Goal: Information Seeking & Learning: Understand process/instructions

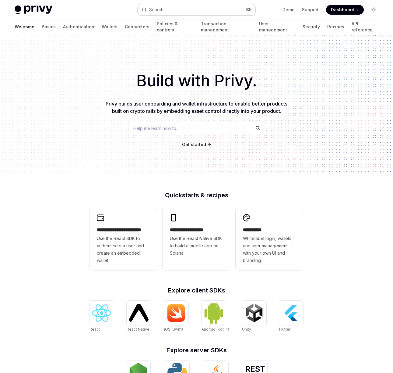
click at [196, 13] on button "Search... ⌘ K" at bounding box center [197, 9] width 118 height 11
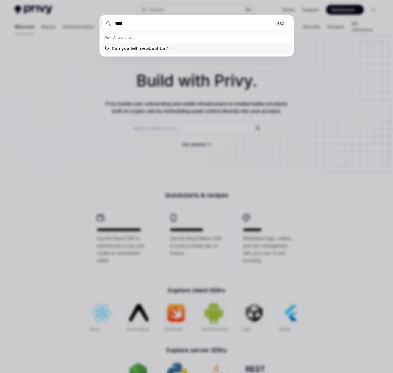
type input "*****"
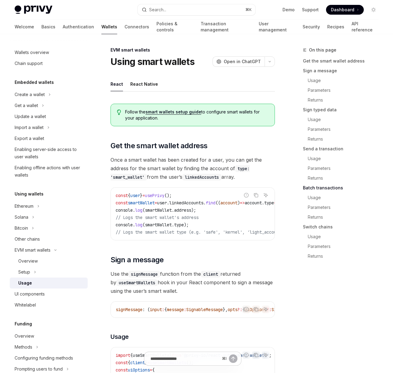
scroll to position [1296, 0]
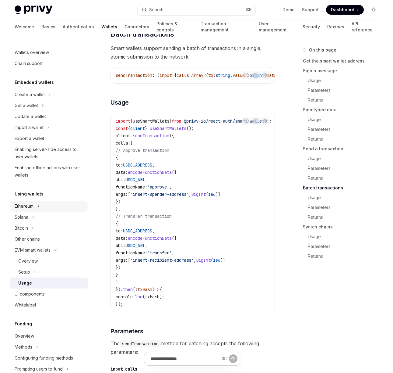
click at [51, 205] on button "Ethereum" at bounding box center [49, 205] width 78 height 11
type textarea "*"
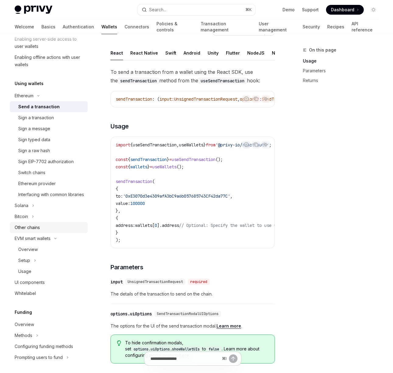
scroll to position [121, 0]
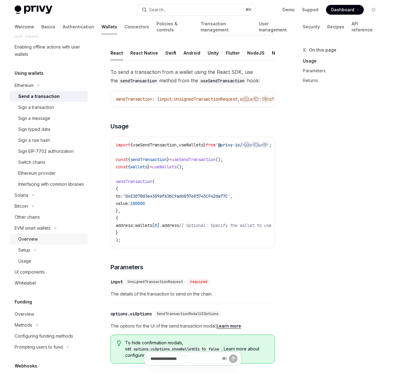
click at [31, 243] on div "Overview" at bounding box center [27, 238] width 19 height 7
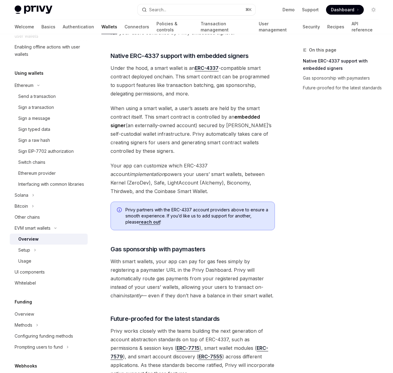
scroll to position [396, 0]
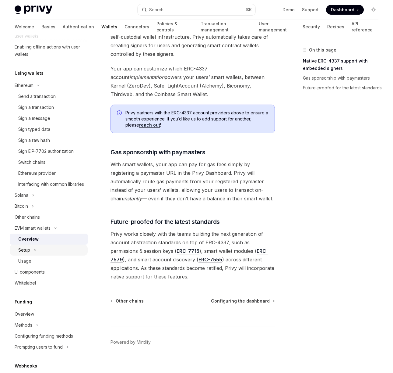
click at [44, 255] on button "Setup" at bounding box center [49, 249] width 78 height 11
type textarea "*"
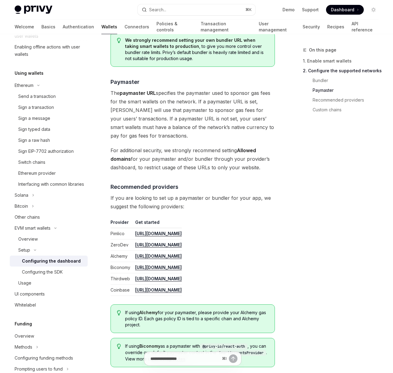
scroll to position [731, 0]
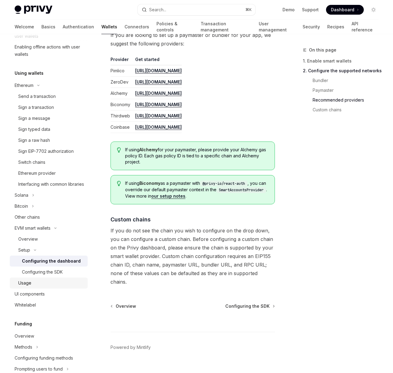
click at [29, 286] on div "Usage" at bounding box center [24, 282] width 13 height 7
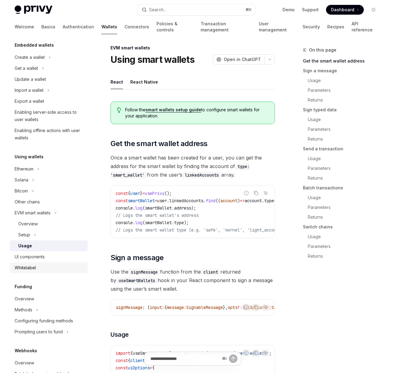
scroll to position [40, 0]
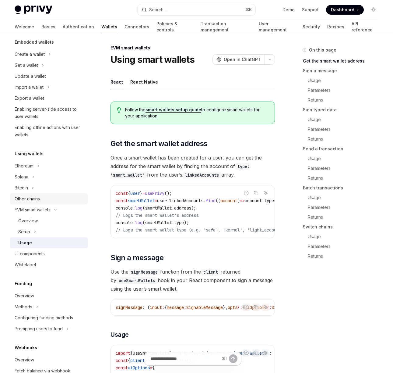
click at [32, 199] on div "Other chains" at bounding box center [27, 198] width 25 height 7
click at [25, 171] on button "Solana" at bounding box center [49, 176] width 78 height 11
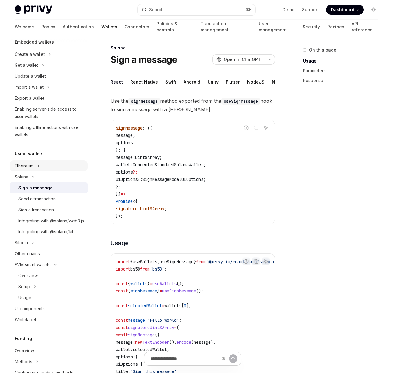
click at [25, 166] on div "Ethereum" at bounding box center [24, 165] width 19 height 7
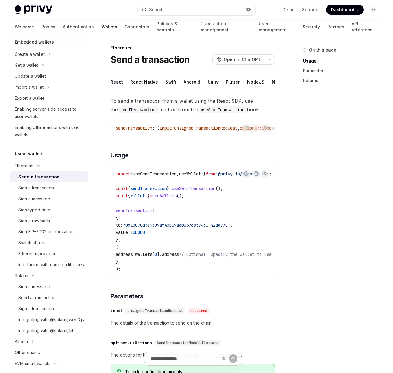
click at [49, 176] on div "Send a transaction" at bounding box center [38, 176] width 41 height 7
type textarea "*"
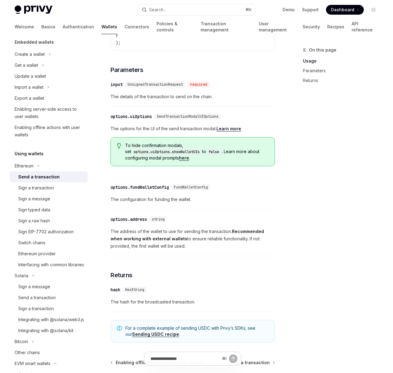
scroll to position [227, 0]
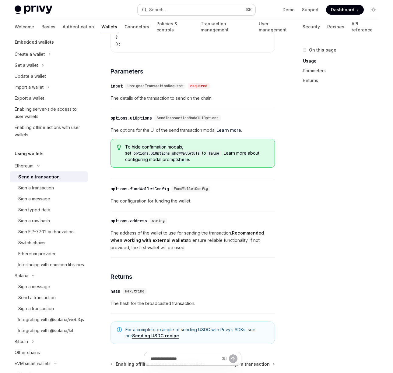
click at [174, 6] on button "Search... ⌘ K" at bounding box center [197, 9] width 118 height 11
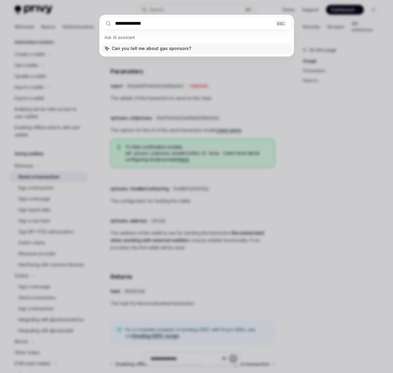
type input "**********"
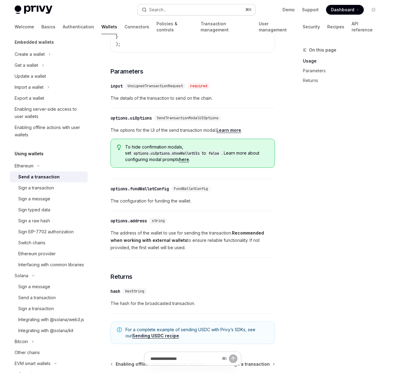
click at [183, 8] on button "Search... ⌘ K" at bounding box center [197, 9] width 118 height 11
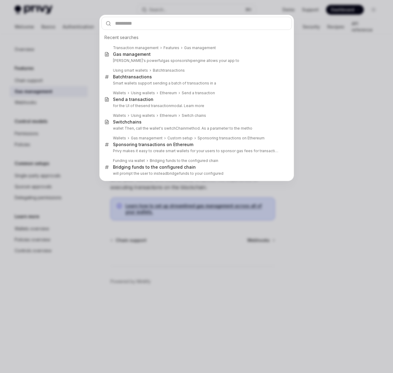
click at [339, 83] on div "Recent searches Transaction management Features Gas management Gas management P…" at bounding box center [196, 186] width 393 height 373
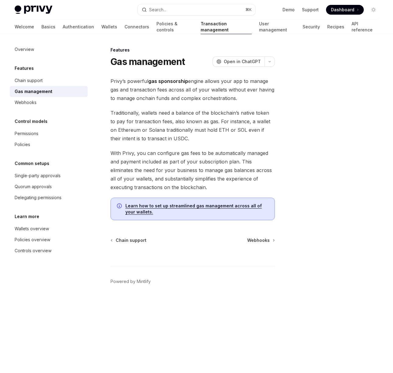
click at [209, 208] on link "Learn how to set up streamlined gas management across all of your wallets." at bounding box center [194, 209] width 136 height 12
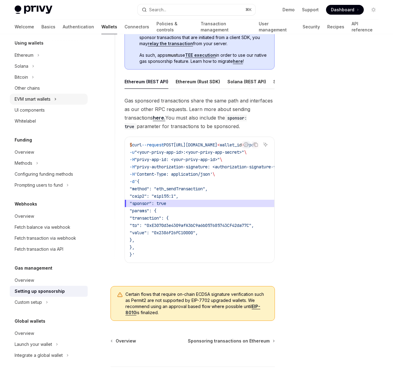
scroll to position [135, 0]
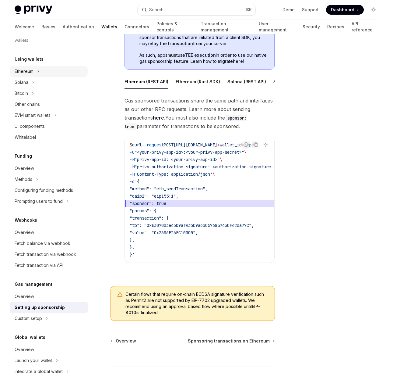
click at [20, 70] on div "Ethereum" at bounding box center [24, 71] width 19 height 7
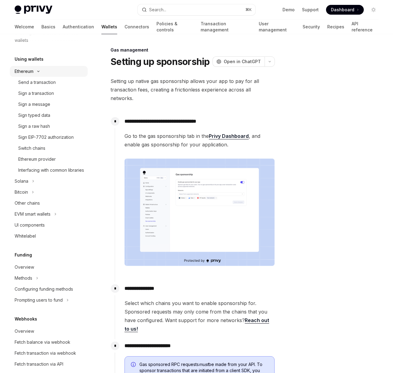
type textarea "*"
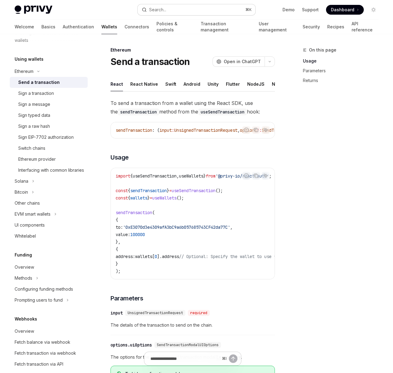
click at [166, 12] on div "Search..." at bounding box center [157, 9] width 17 height 7
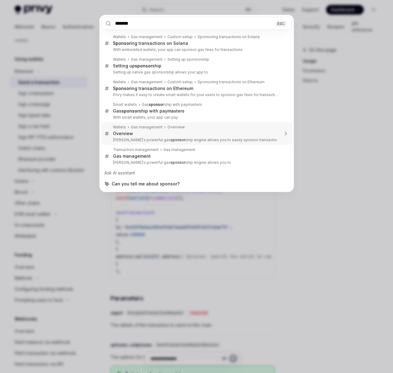
type input "*******"
click at [325, 130] on div "******* ESC Wallets Gas management Custom setup Sponsoring transactions on Sola…" at bounding box center [196, 186] width 393 height 373
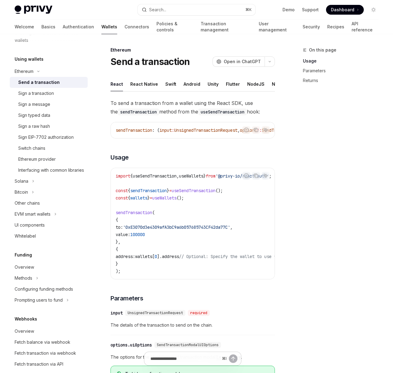
drag, startPoint x: 173, startPoint y: 211, endPoint x: 188, endPoint y: 191, distance: 24.6
click at [175, 210] on code "import { useSendTransaction , useWallets } from '@privy-io/react-auth' ; const …" at bounding box center [275, 223] width 319 height 102
click at [168, 179] on span "useSendTransaction" at bounding box center [155, 175] width 44 height 5
copy span "useSendTransaction"
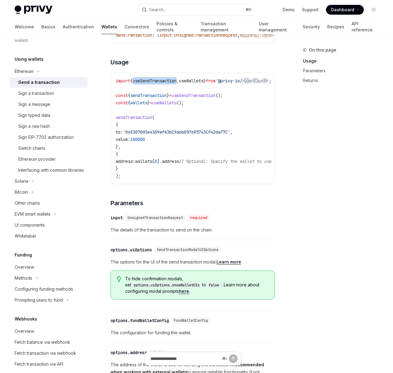
scroll to position [96, 0]
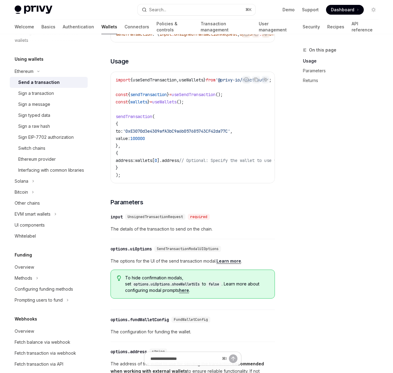
click at [168, 219] on span "UnsignedTransactionRequest" at bounding box center [155, 216] width 55 height 5
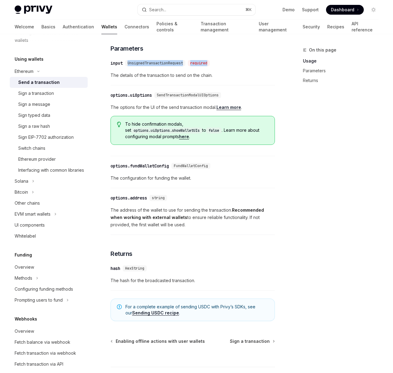
scroll to position [0, 0]
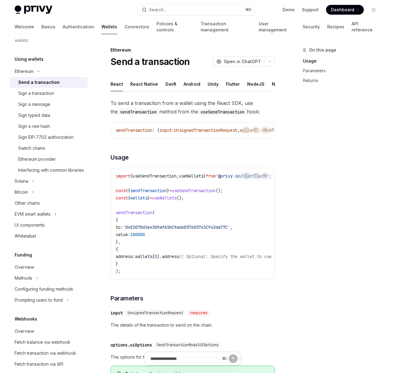
click at [213, 166] on div "To send a transaction from a wallet using the React SDK, use the sendTransactio…" at bounding box center [193, 321] width 165 height 444
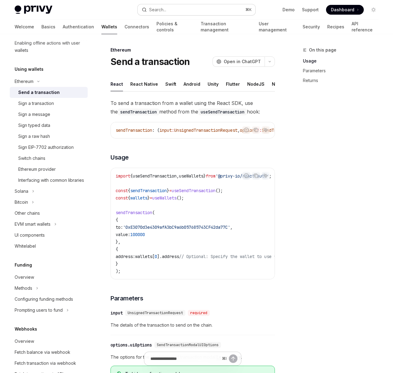
click at [165, 10] on div "Search..." at bounding box center [157, 9] width 17 height 7
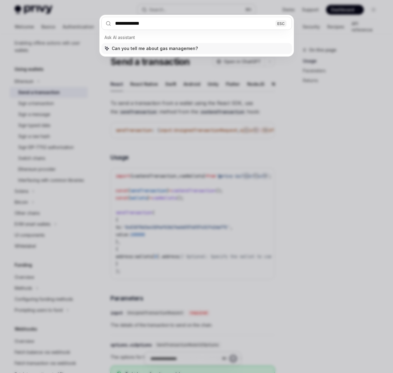
type input "**********"
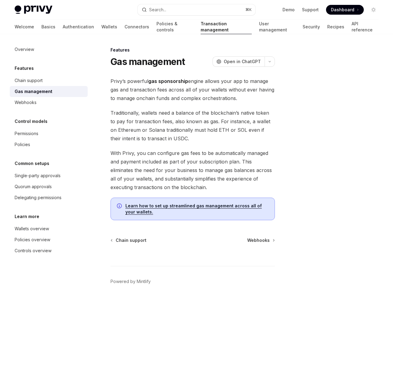
click at [169, 204] on link "Learn how to set up streamlined gas management across all of your wallets." at bounding box center [194, 209] width 136 height 12
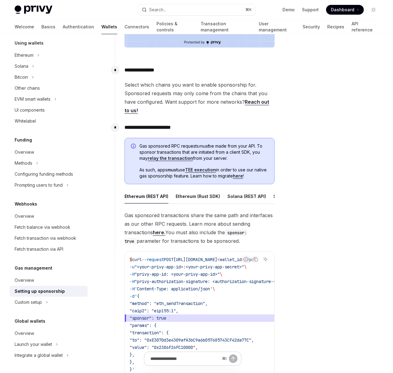
scroll to position [225, 0]
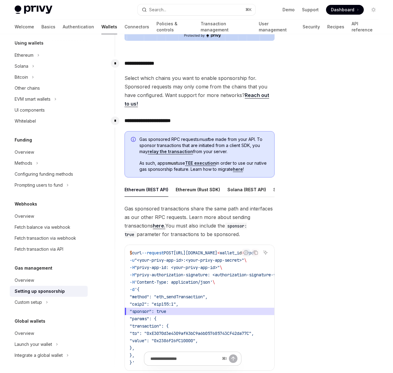
click at [278, 149] on div "**********" at bounding box center [197, 167] width 374 height 717
click at [179, 149] on link "relay the transaction" at bounding box center [170, 151] width 45 height 5
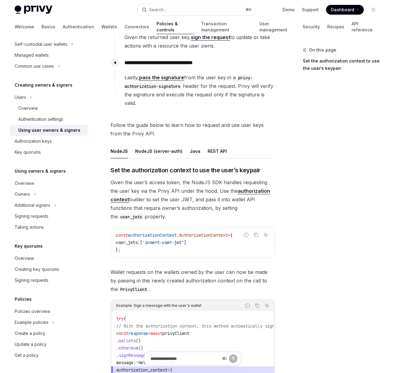
scroll to position [152, 0]
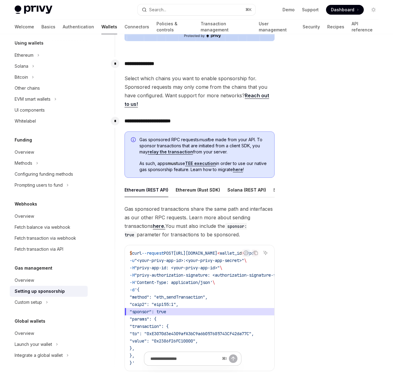
scroll to position [225, 0]
type textarea "*"
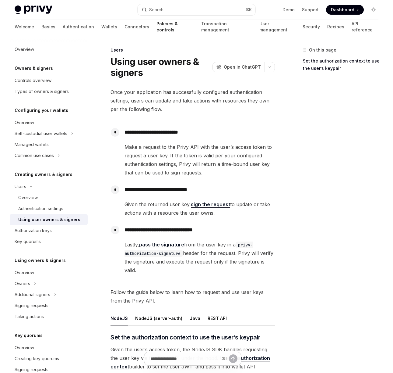
type textarea "*"
